Goal: Information Seeking & Learning: Find specific fact

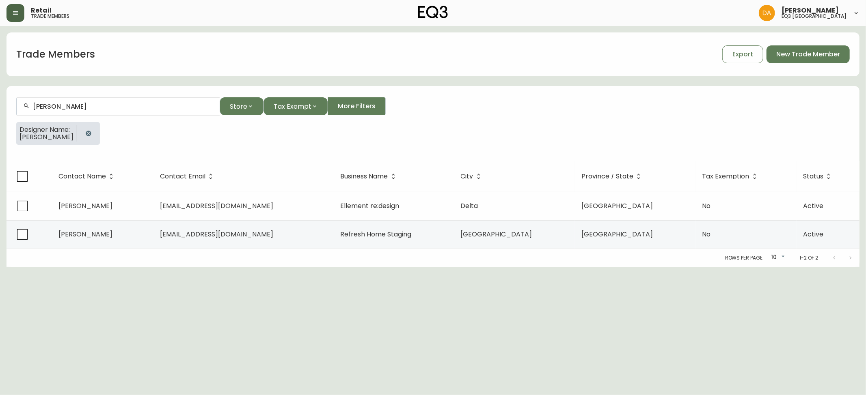
click at [11, 13] on button "button" at bounding box center [15, 13] width 18 height 18
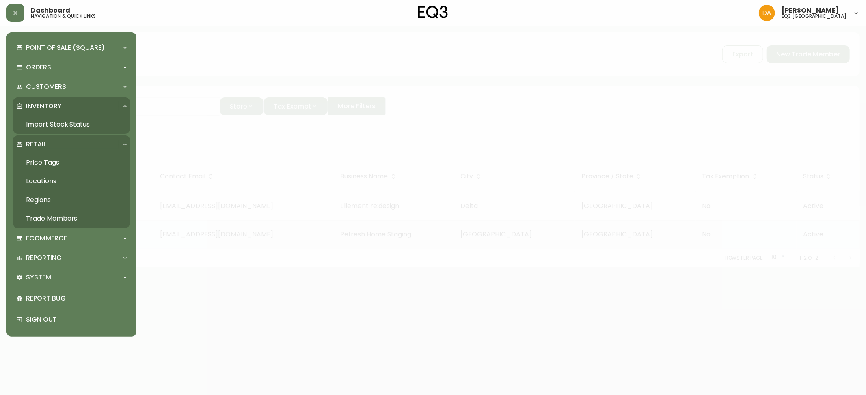
drag, startPoint x: 51, startPoint y: 122, endPoint x: 47, endPoint y: 112, distance: 10.9
click at [51, 122] on link "Import Stock Status" at bounding box center [71, 124] width 117 height 19
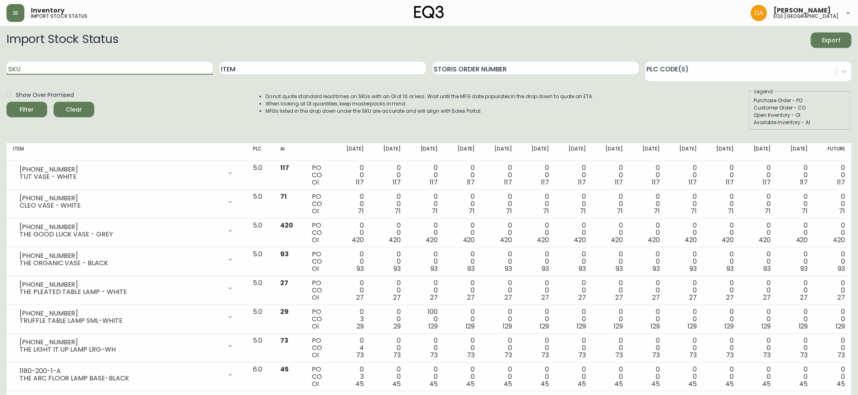
click at [89, 71] on input "SKU" at bounding box center [109, 68] width 206 height 13
paste input "[PHONE_NUMBER]"
type input "[PHONE_NUMBER]"
click at [29, 108] on span "Filter" at bounding box center [27, 110] width 14 height 10
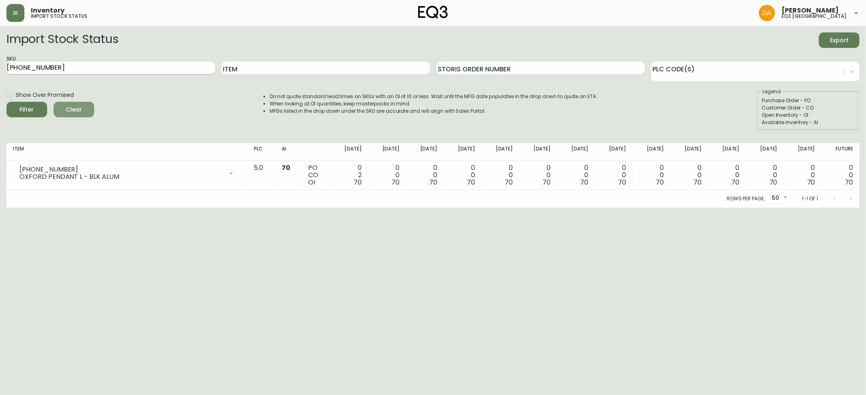
drag, startPoint x: 73, startPoint y: 106, endPoint x: 81, endPoint y: 70, distance: 36.2
click at [75, 103] on button "Clear" at bounding box center [74, 109] width 41 height 15
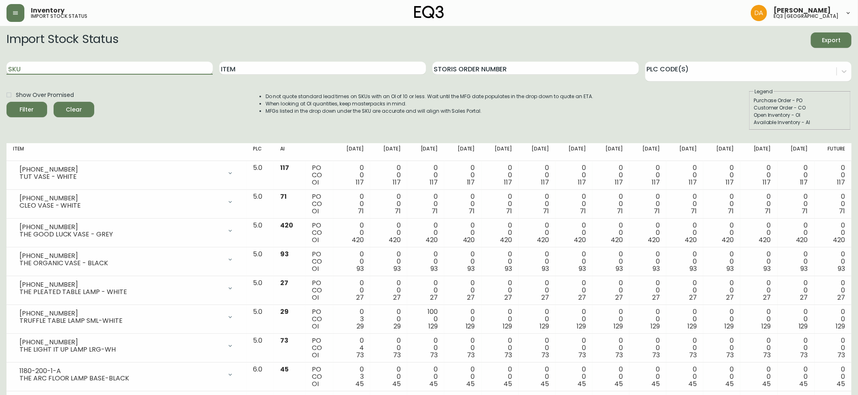
click at [86, 67] on input "SKU" at bounding box center [109, 68] width 206 height 13
paste input "[PHONE_NUMBER]"
type input "[PHONE_NUMBER]"
click at [20, 112] on div "Filter" at bounding box center [27, 110] width 14 height 10
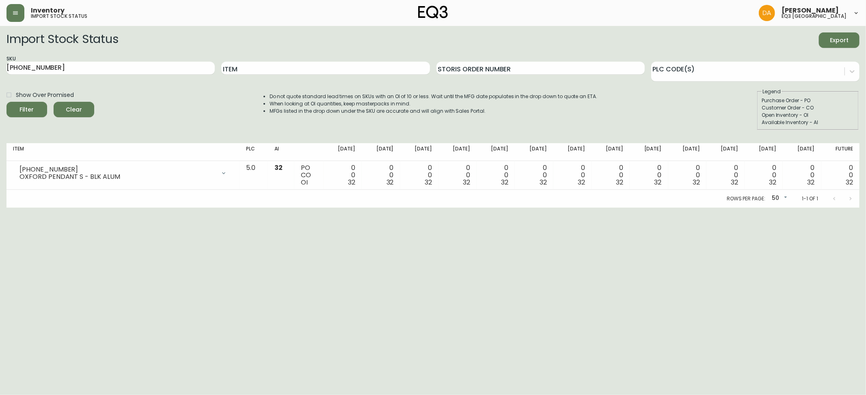
click at [84, 108] on span "Clear" at bounding box center [74, 110] width 28 height 10
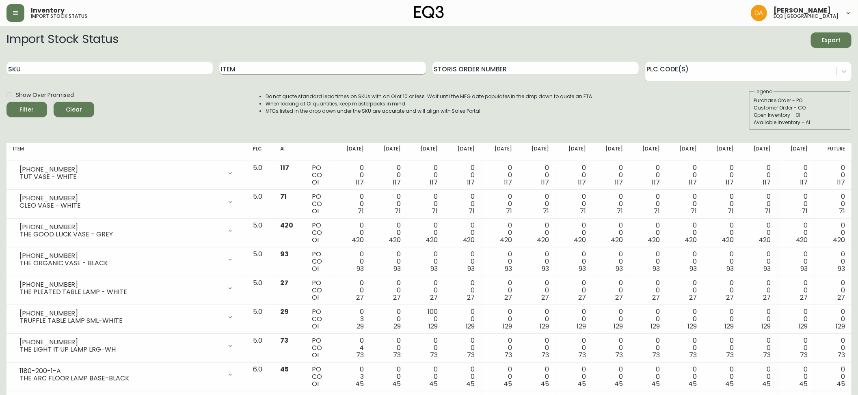
click at [263, 70] on input "Item" at bounding box center [322, 68] width 206 height 13
type input "SAGE"
click at [6, 102] on button "Filter" at bounding box center [26, 109] width 41 height 15
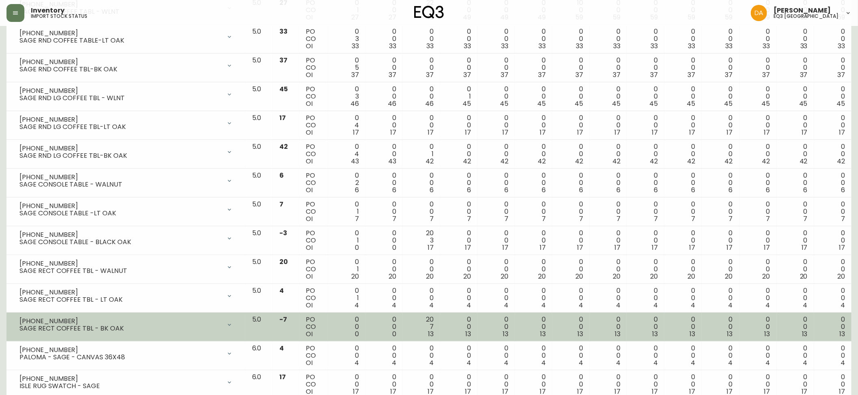
scroll to position [270, 0]
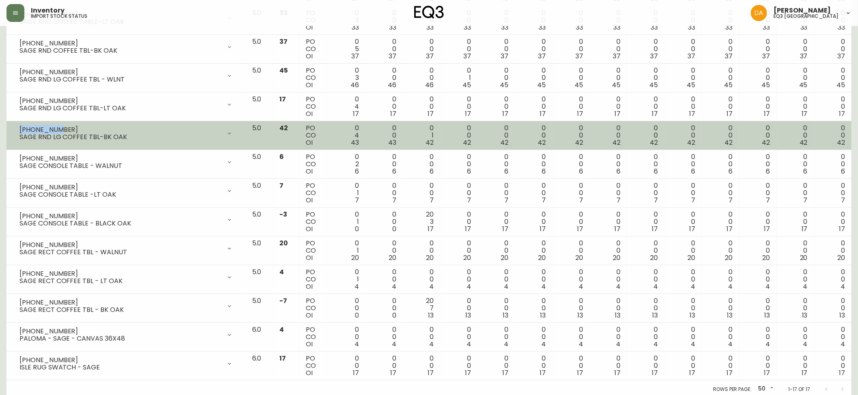
drag, startPoint x: 60, startPoint y: 129, endPoint x: 15, endPoint y: 129, distance: 45.1
click at [15, 129] on div "[PHONE_NUMBER] SAGE RND LG COFFEE TBL-BK OAK" at bounding box center [126, 134] width 226 height 18
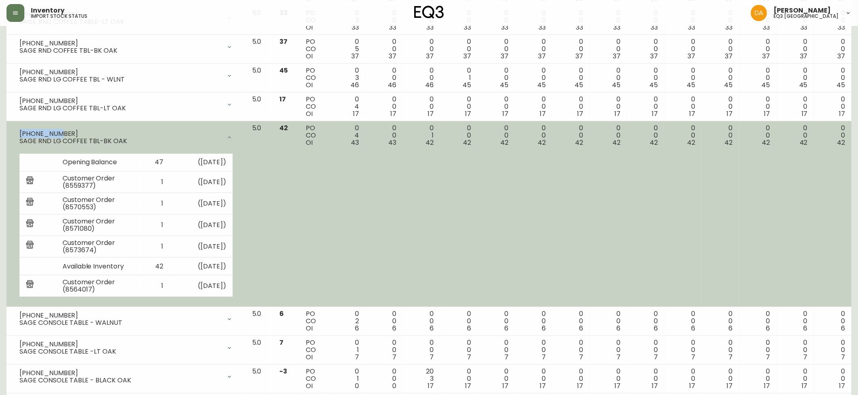
copy div "[PHONE_NUMBER]"
click at [233, 140] on icon at bounding box center [229, 137] width 6 height 6
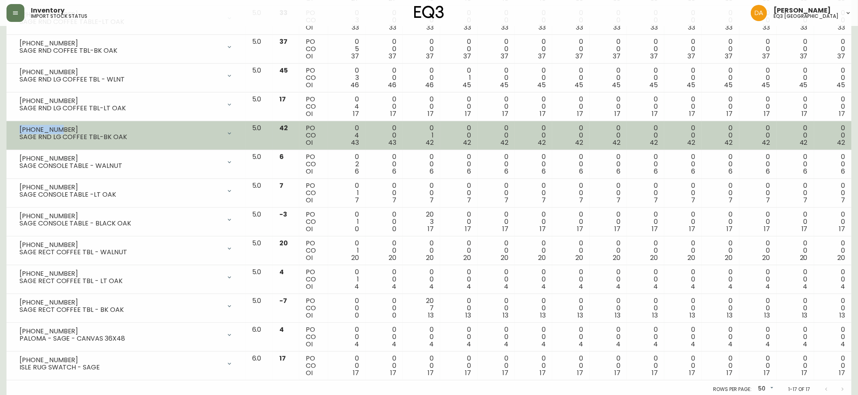
click at [46, 132] on div "[PHONE_NUMBER]" at bounding box center [120, 129] width 202 height 7
